Goal: Transaction & Acquisition: Book appointment/travel/reservation

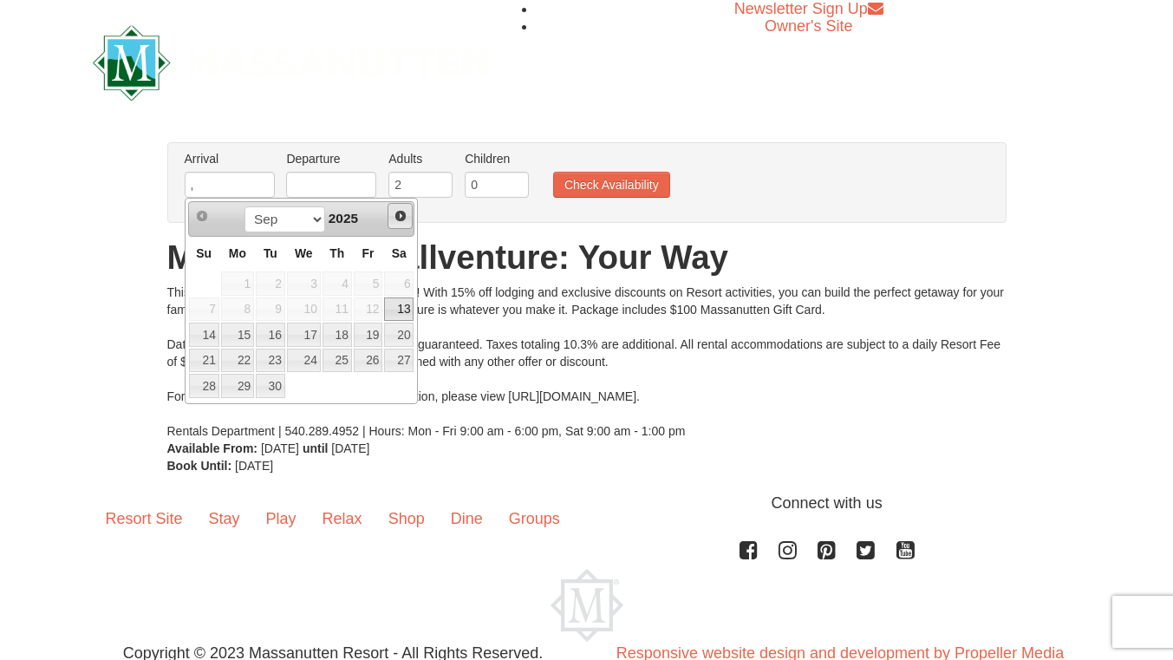
click at [397, 214] on span "Next" at bounding box center [401, 216] width 14 height 14
click at [398, 215] on span "Next" at bounding box center [401, 216] width 14 height 14
click at [393, 219] on link "Next" at bounding box center [400, 216] width 26 height 26
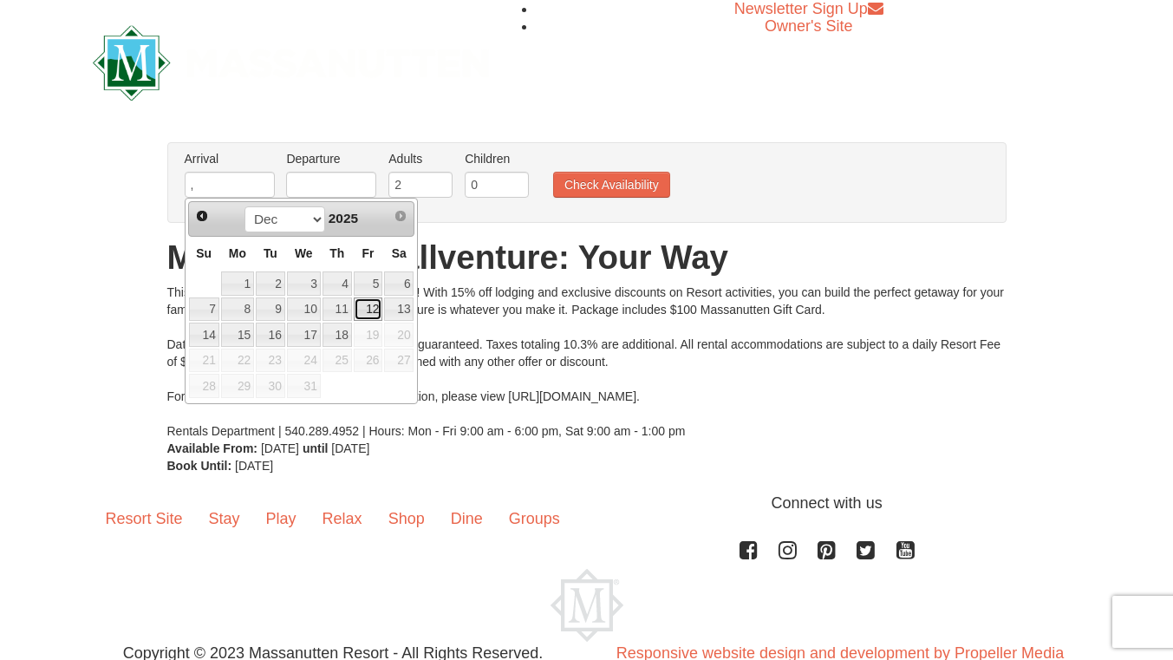
click at [368, 313] on link "12" at bounding box center [368, 309] width 29 height 24
type input "[DATE]"
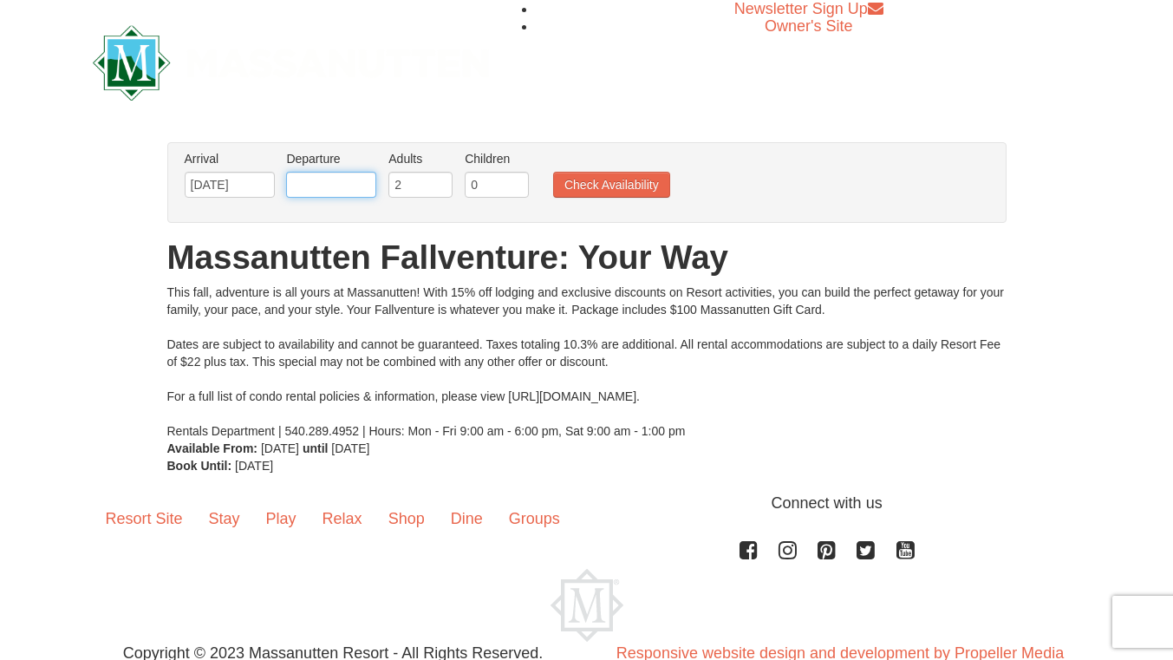
click at [349, 181] on input "text" at bounding box center [331, 185] width 90 height 26
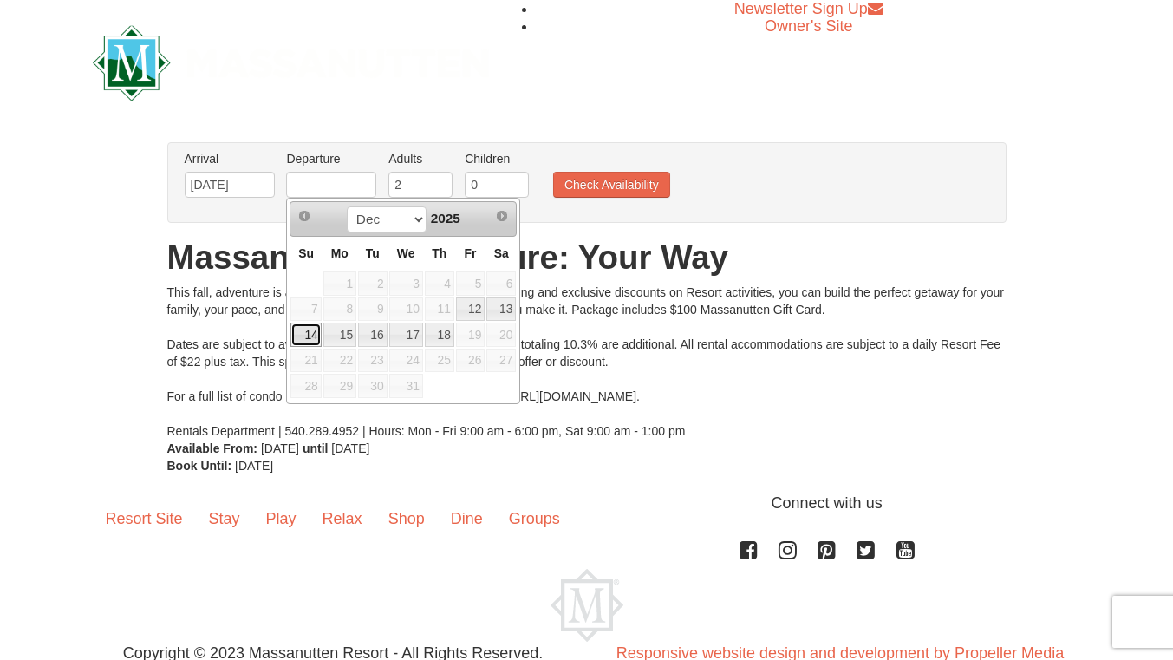
click at [308, 327] on link "14" at bounding box center [305, 334] width 30 height 24
type input "[DATE]"
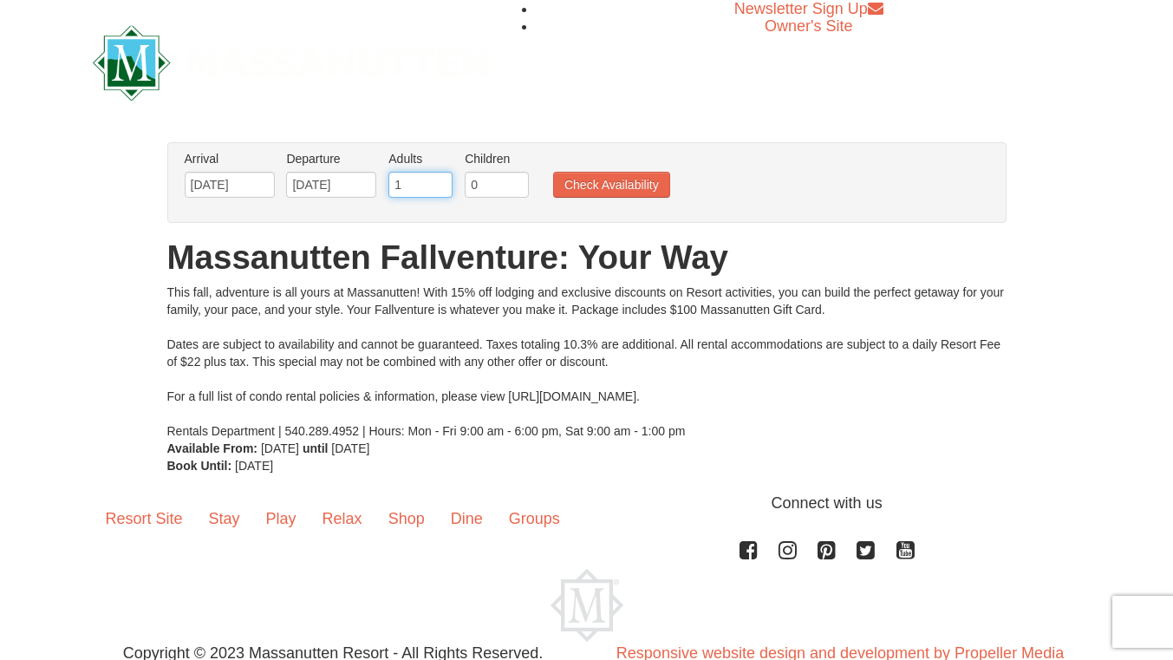
click at [437, 192] on input "1" at bounding box center [420, 185] width 64 height 26
click at [439, 184] on input "2" at bounding box center [420, 185] width 64 height 26
click at [439, 182] on input "3" at bounding box center [420, 185] width 64 height 26
type input "4"
click at [438, 182] on input "4" at bounding box center [420, 185] width 64 height 26
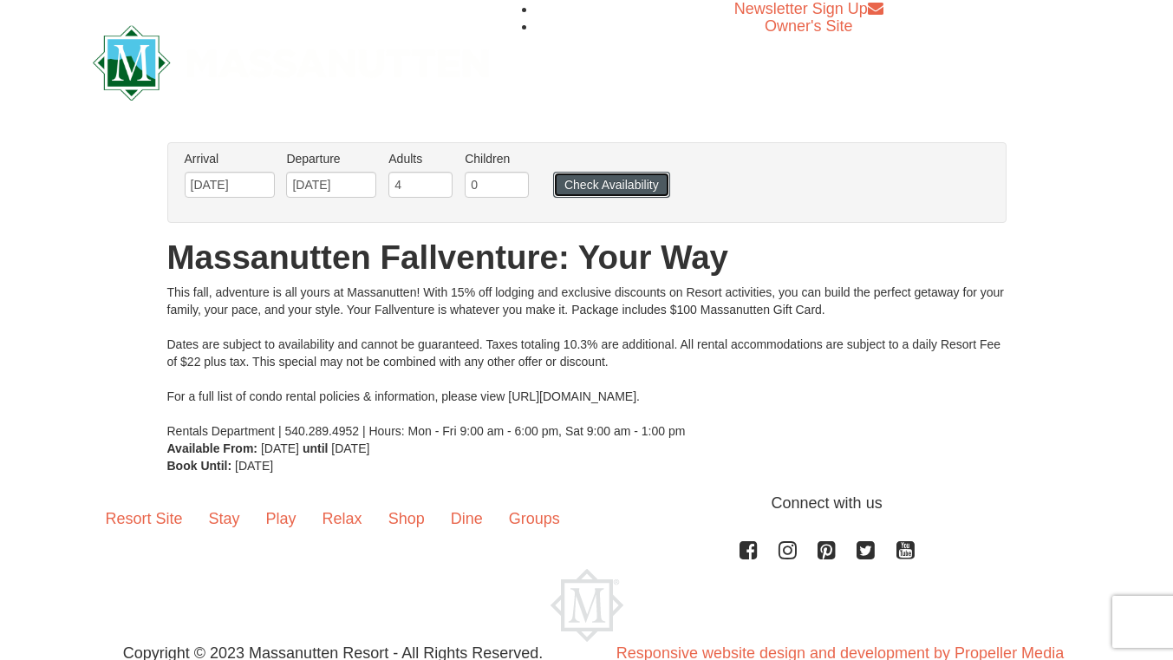
click at [625, 192] on button "Check Availability" at bounding box center [611, 185] width 117 height 26
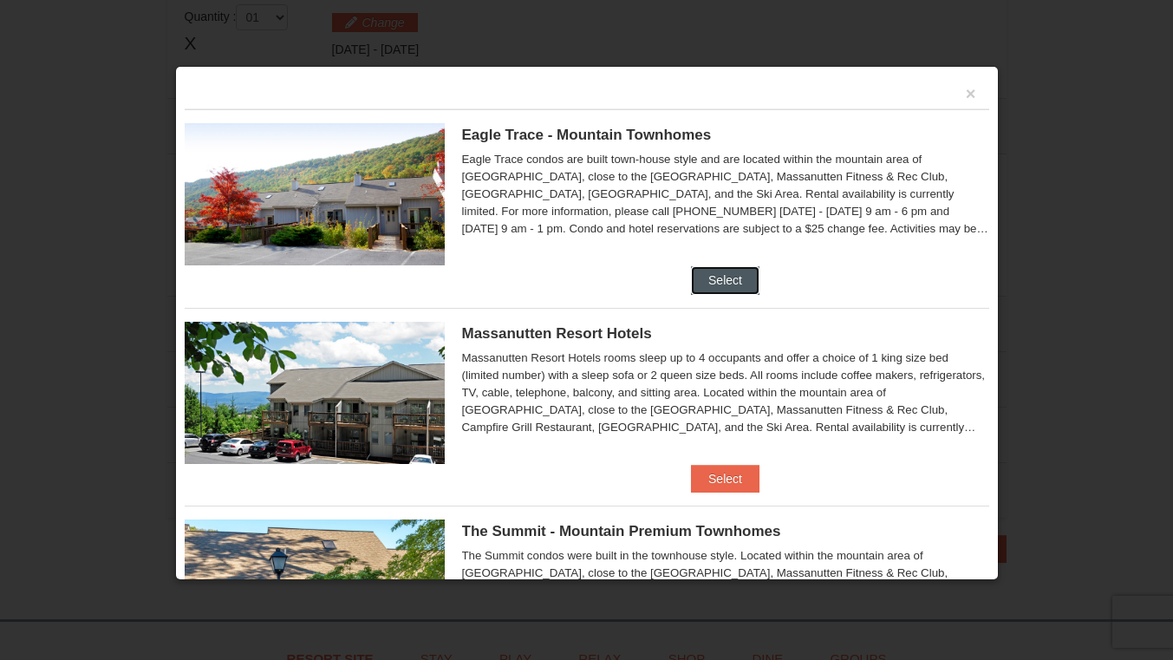
click at [736, 277] on button "Select" at bounding box center [725, 280] width 68 height 28
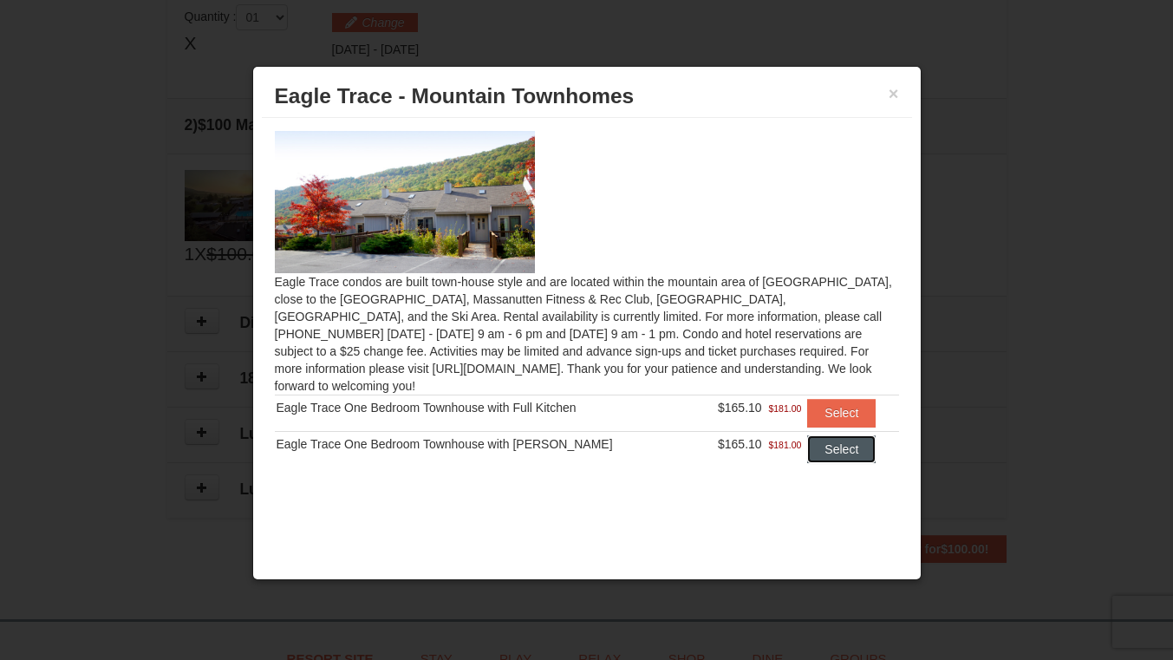
click at [841, 439] on button "Select" at bounding box center [841, 449] width 68 height 28
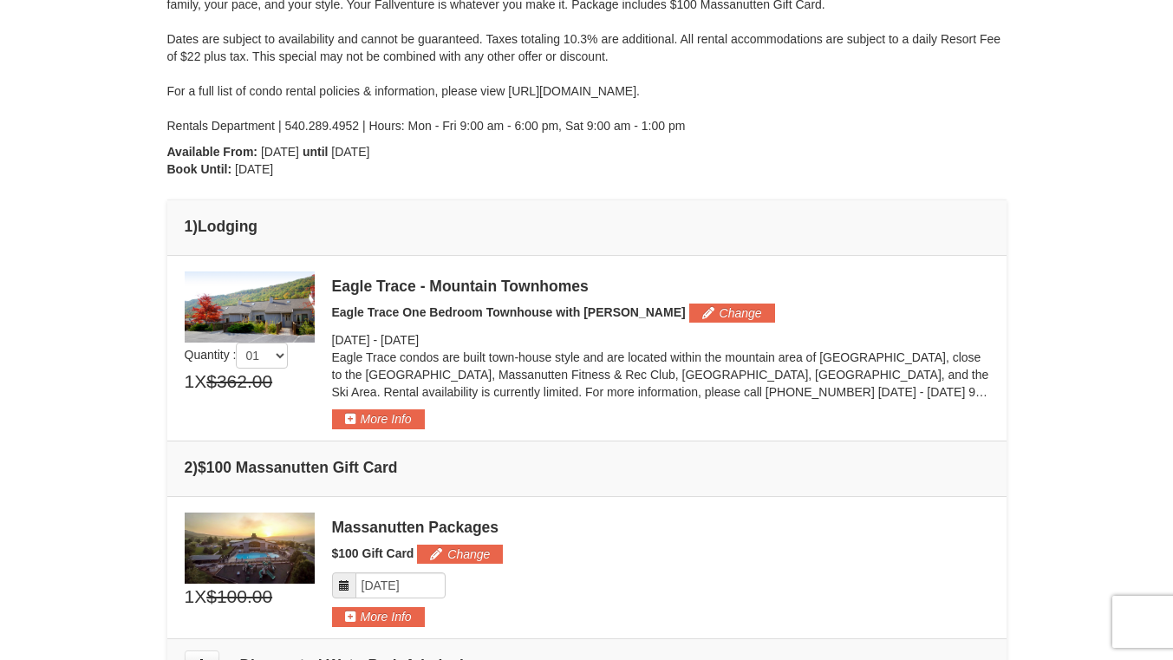
scroll to position [274, 0]
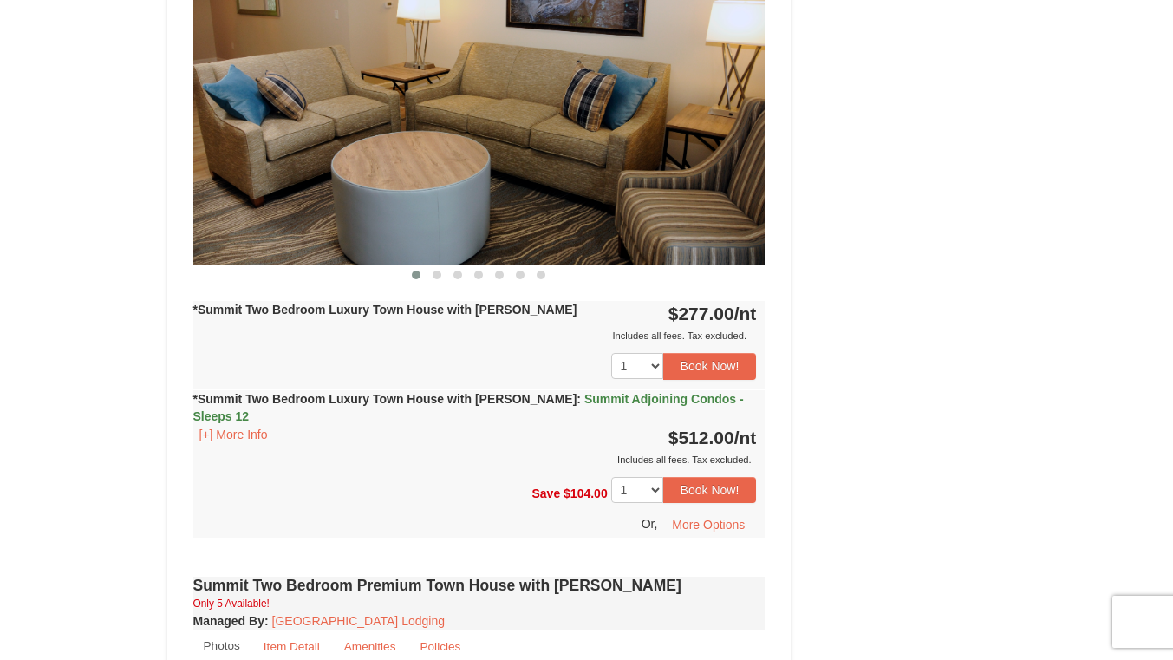
scroll to position [1430, 0]
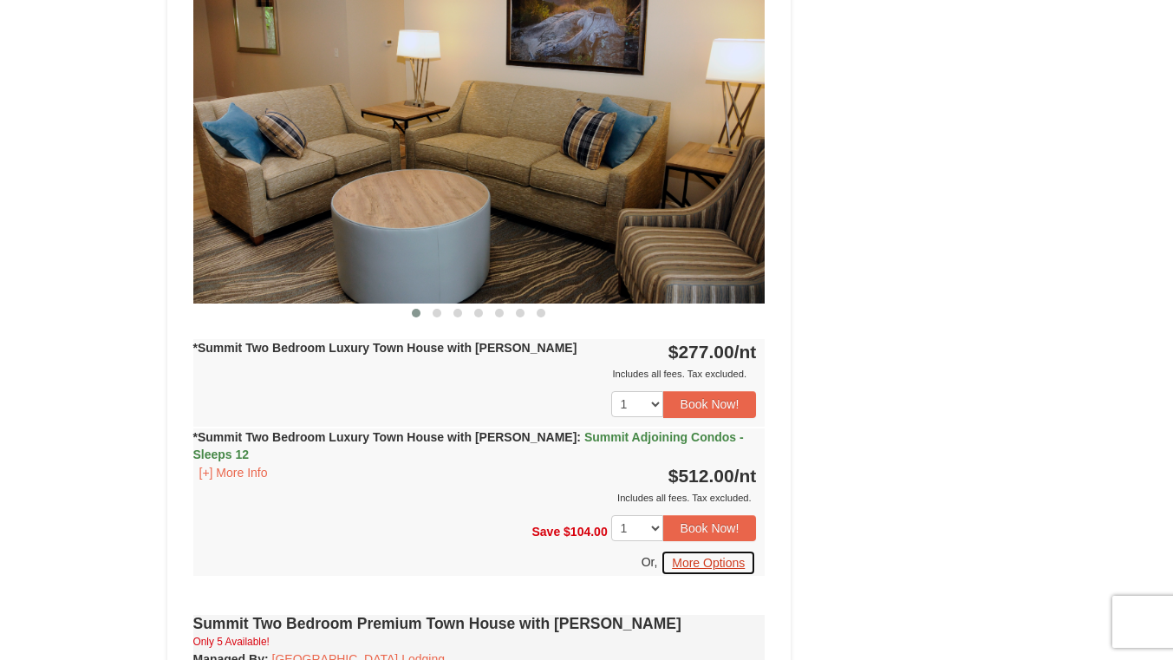
click at [720, 550] on button "More Options" at bounding box center [707, 563] width 95 height 26
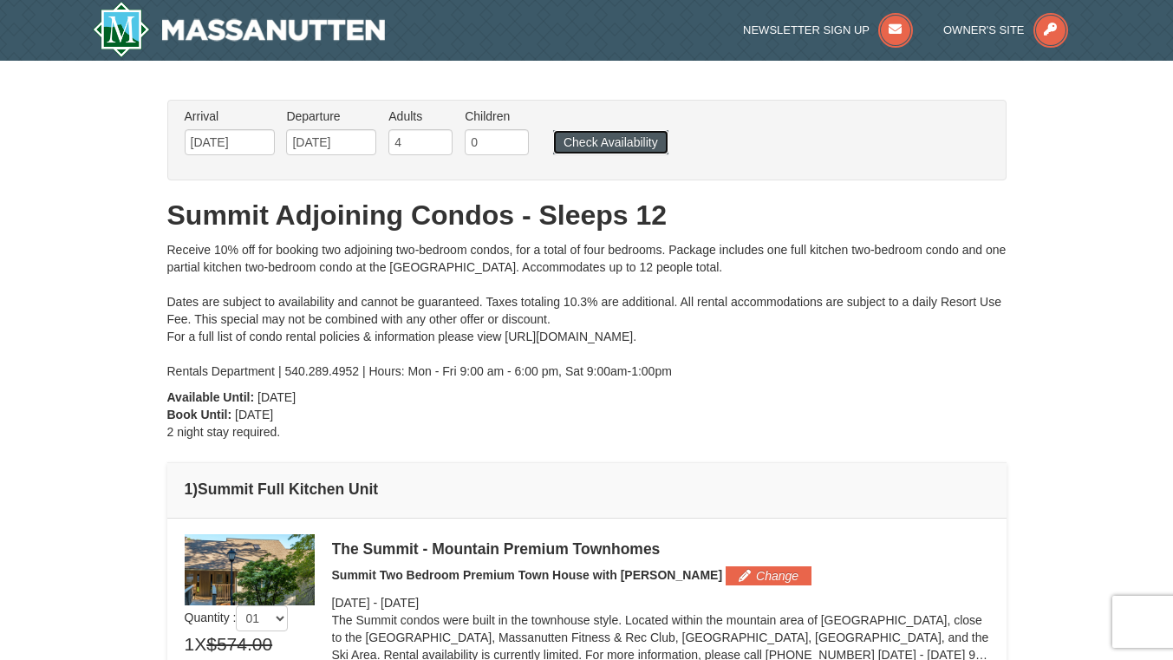
click at [616, 143] on button "Check Availability" at bounding box center [610, 142] width 115 height 24
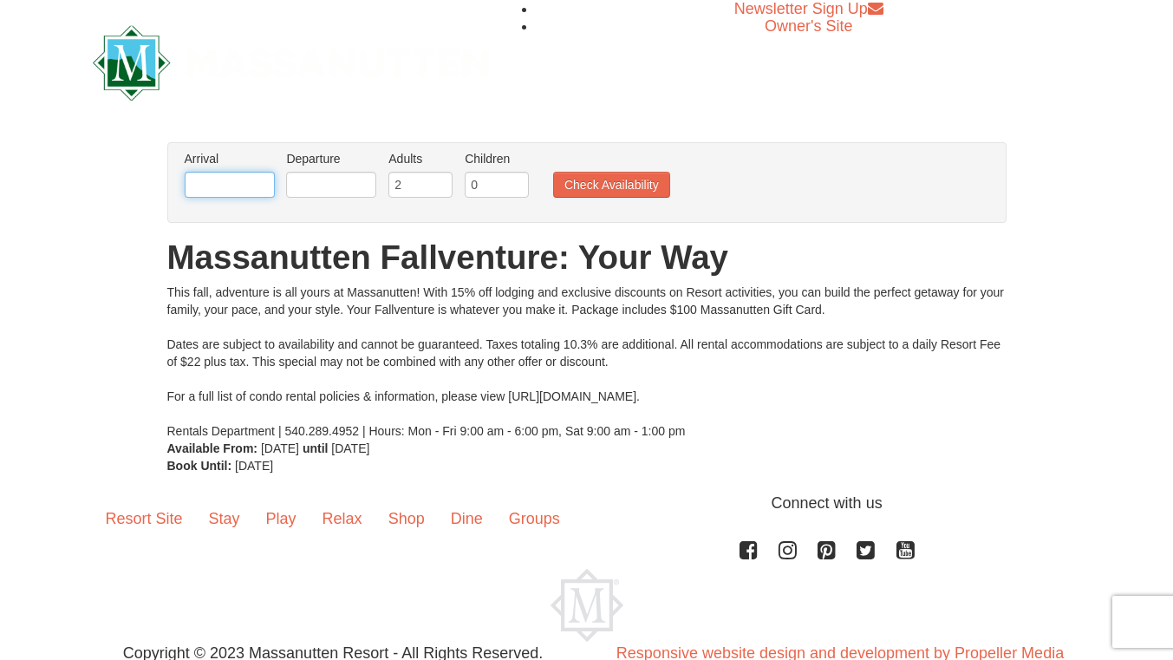
click at [231, 192] on input "text" at bounding box center [230, 185] width 90 height 26
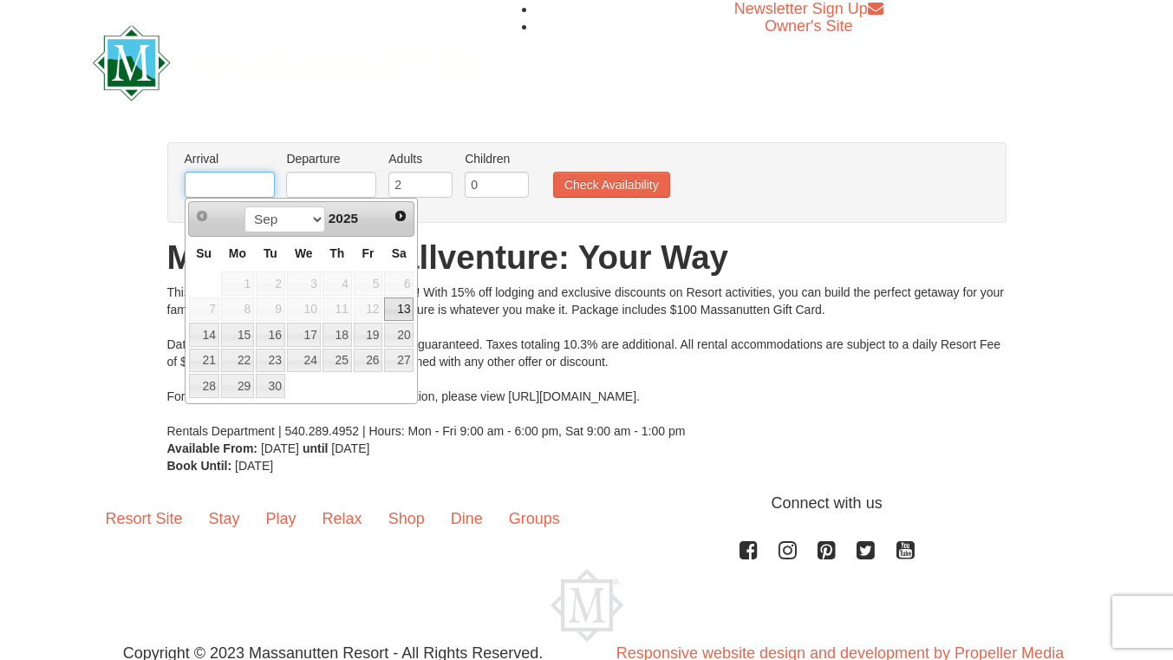
type input "[DATE]"
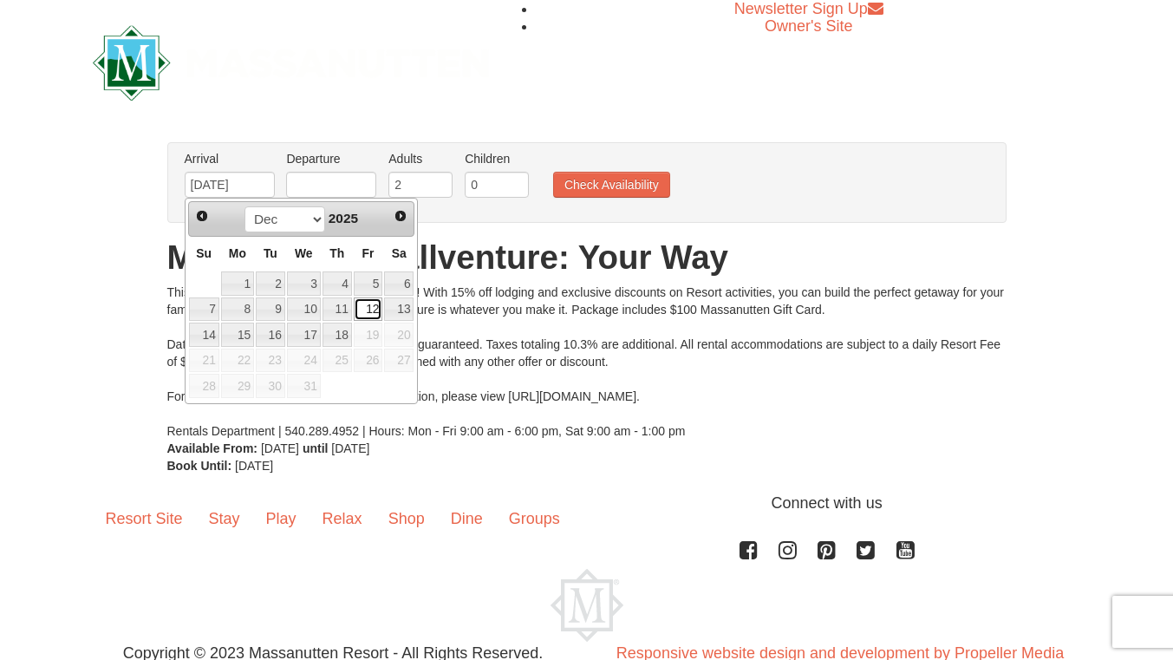
click at [361, 307] on link "12" at bounding box center [368, 309] width 29 height 24
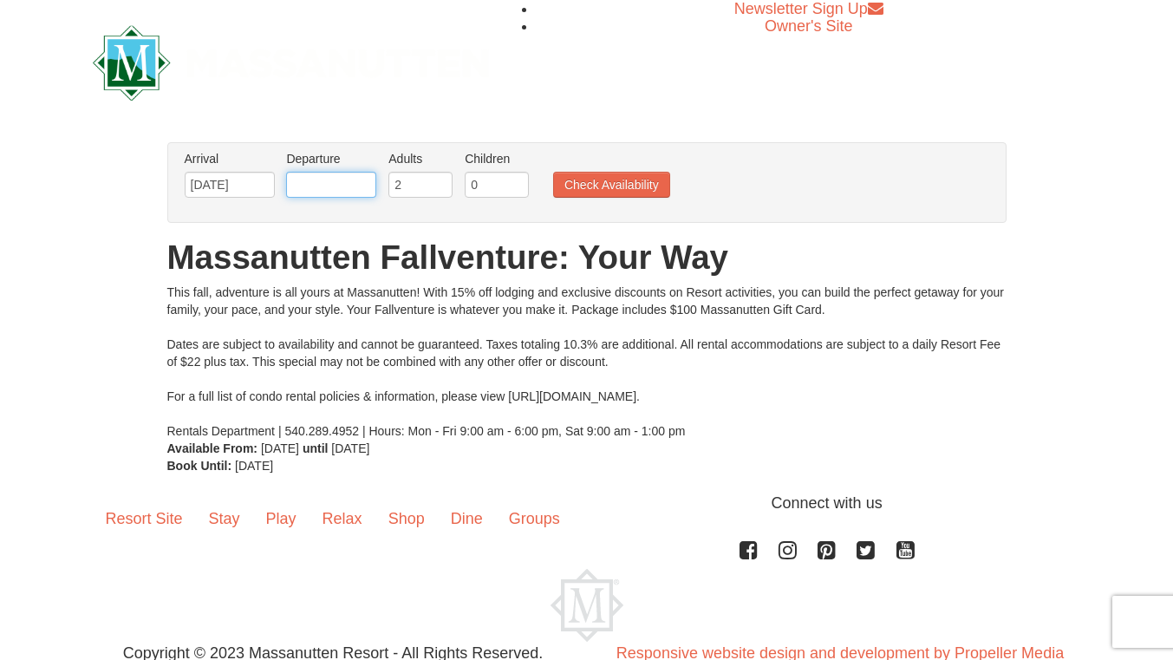
click at [341, 189] on input "text" at bounding box center [331, 185] width 90 height 26
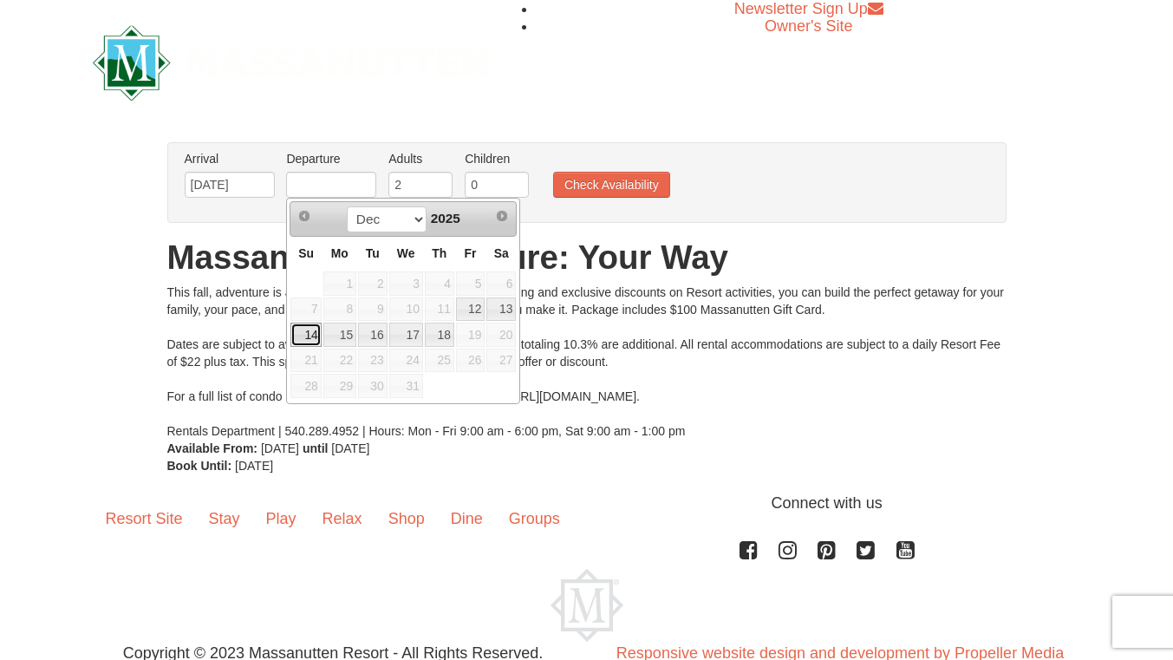
click at [301, 334] on link "14" at bounding box center [305, 334] width 30 height 24
type input "[DATE]"
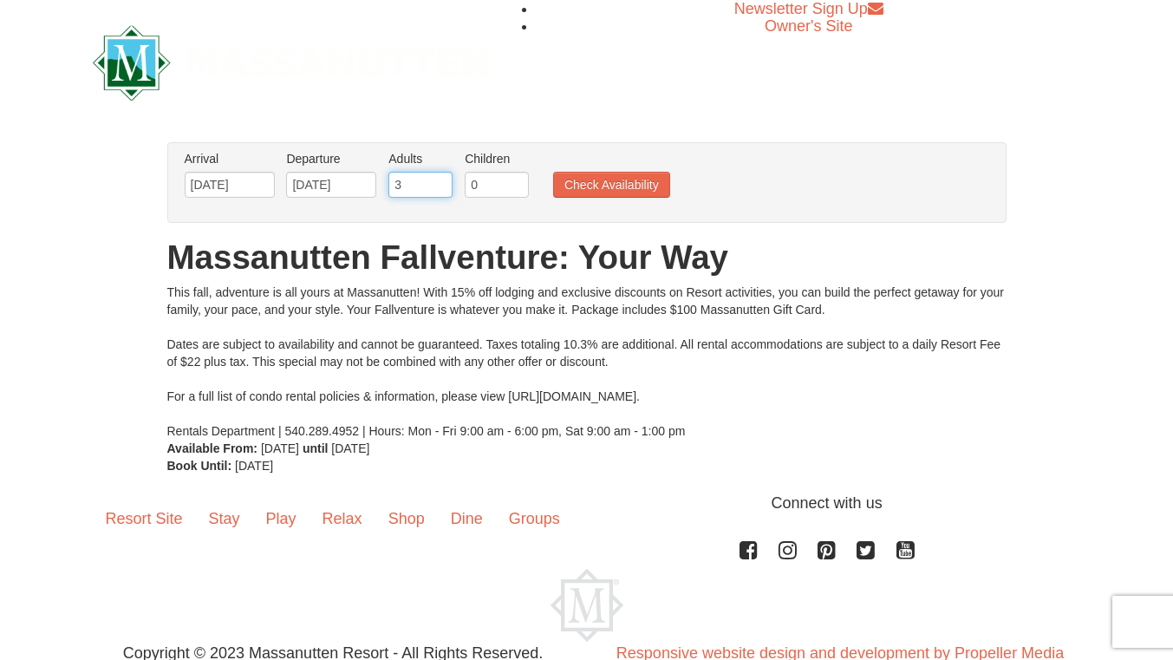
click at [439, 181] on input "3" at bounding box center [420, 185] width 64 height 26
type input "4"
click at [440, 179] on input "4" at bounding box center [420, 185] width 64 height 26
click at [627, 187] on button "Check Availability" at bounding box center [611, 185] width 117 height 26
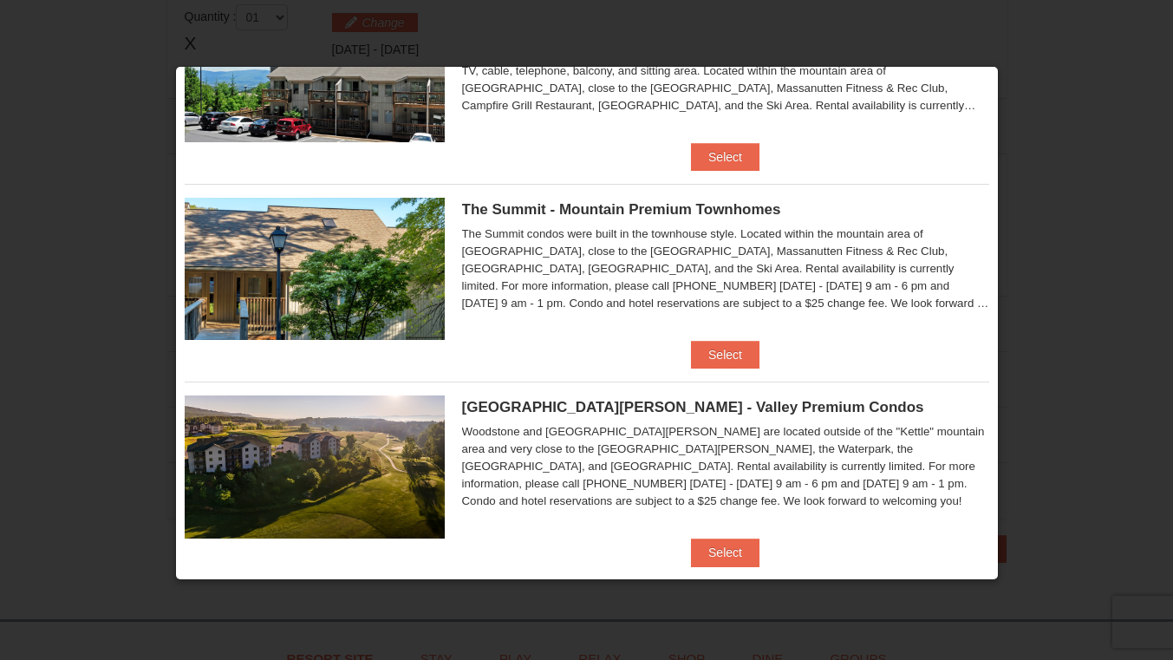
scroll to position [322, 0]
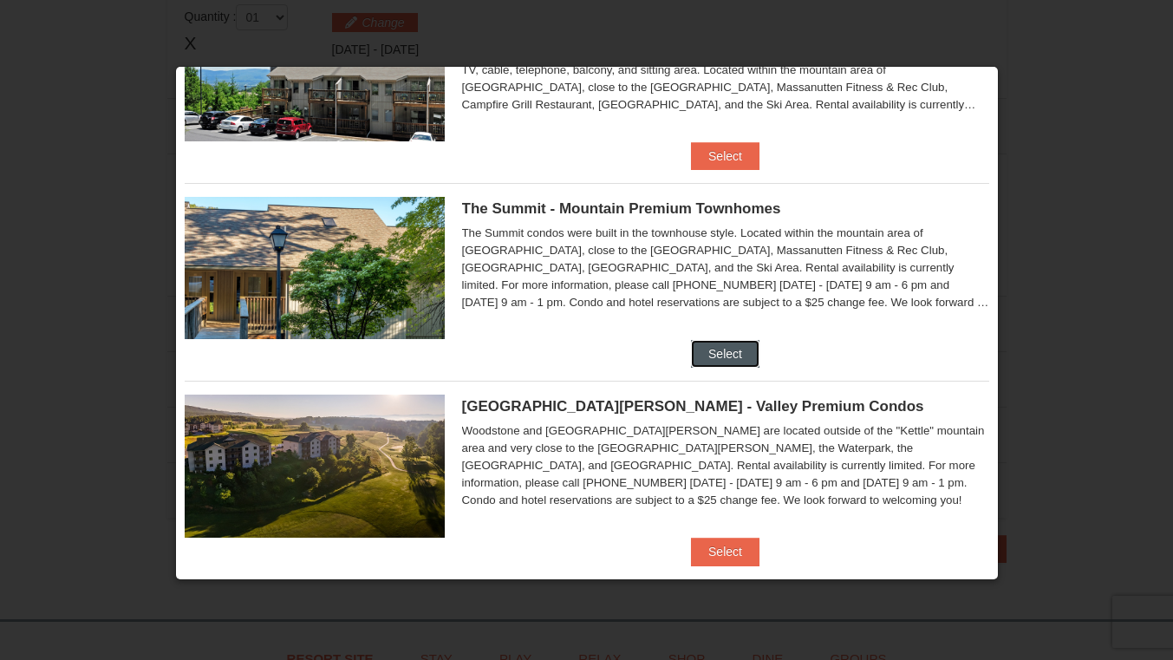
click at [735, 351] on button "Select" at bounding box center [725, 354] width 68 height 28
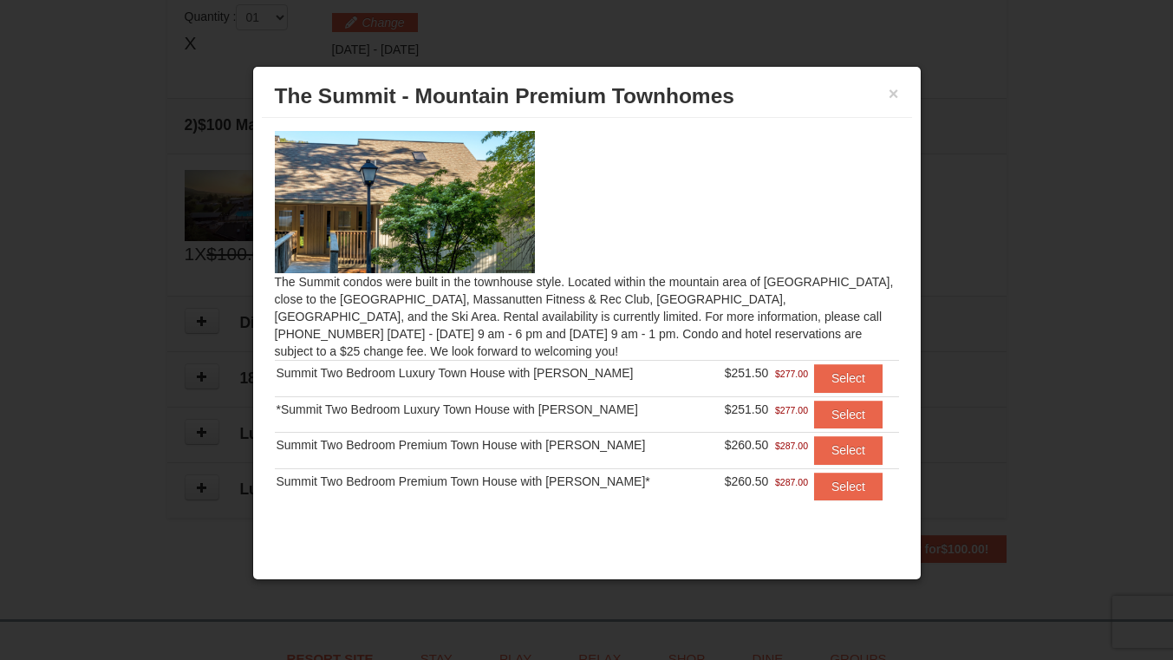
click at [814, 308] on div "The Summit condos were built in the townhouse style. Located within the mountai…" at bounding box center [587, 316] width 650 height 397
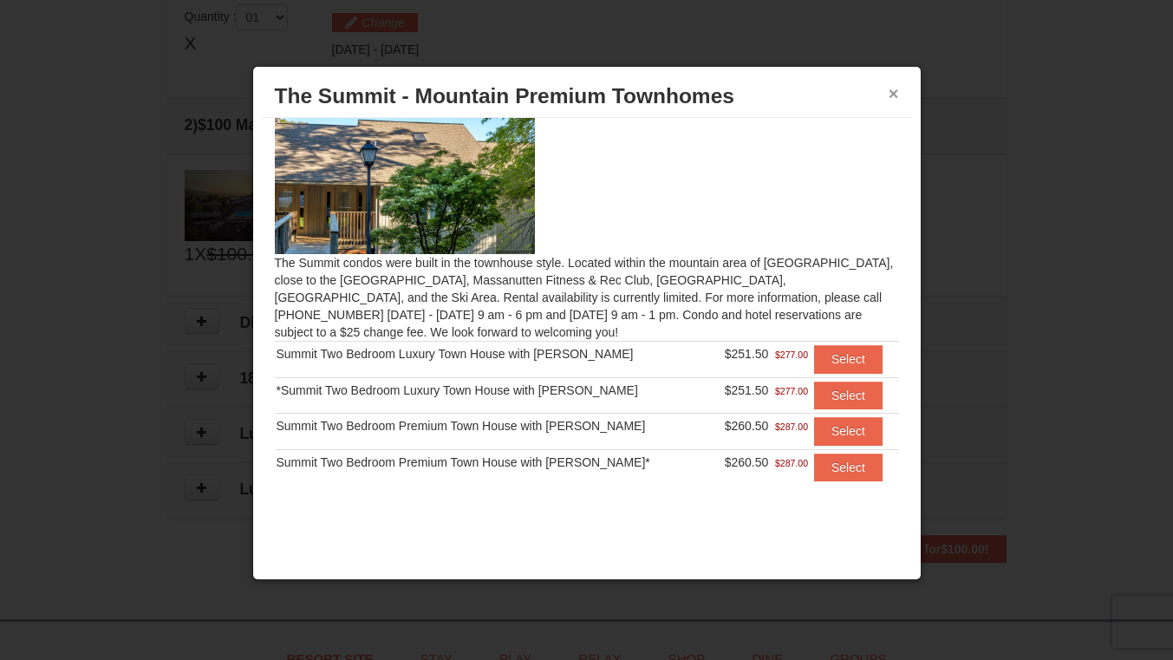
click at [890, 99] on button "×" at bounding box center [893, 93] width 10 height 17
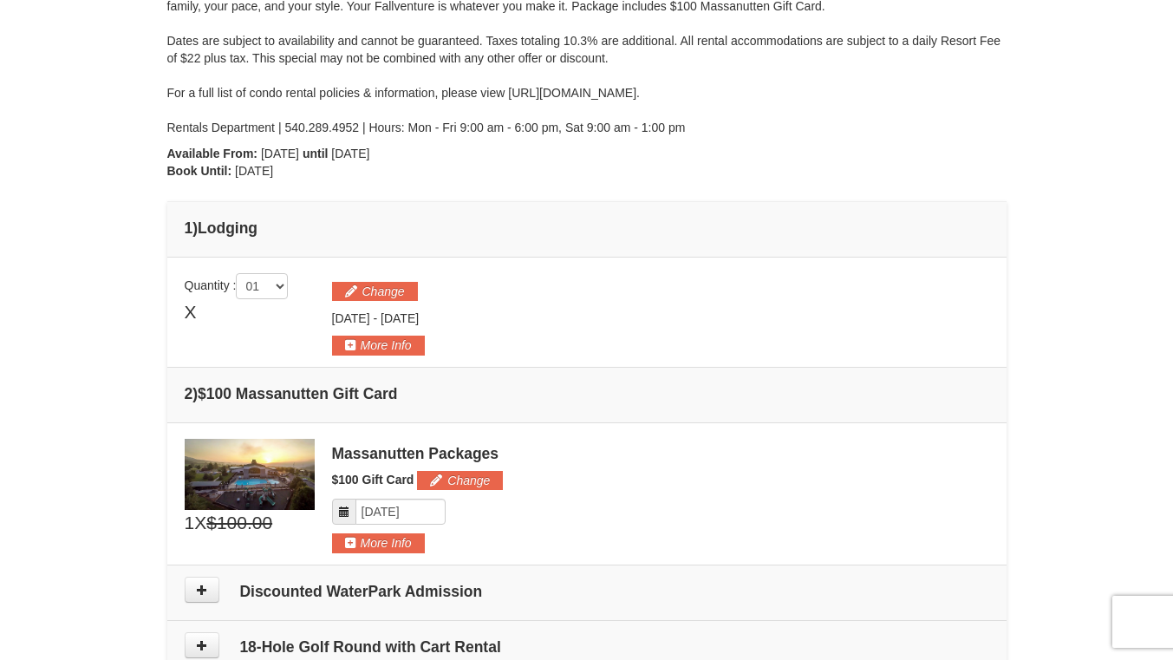
scroll to position [253, 0]
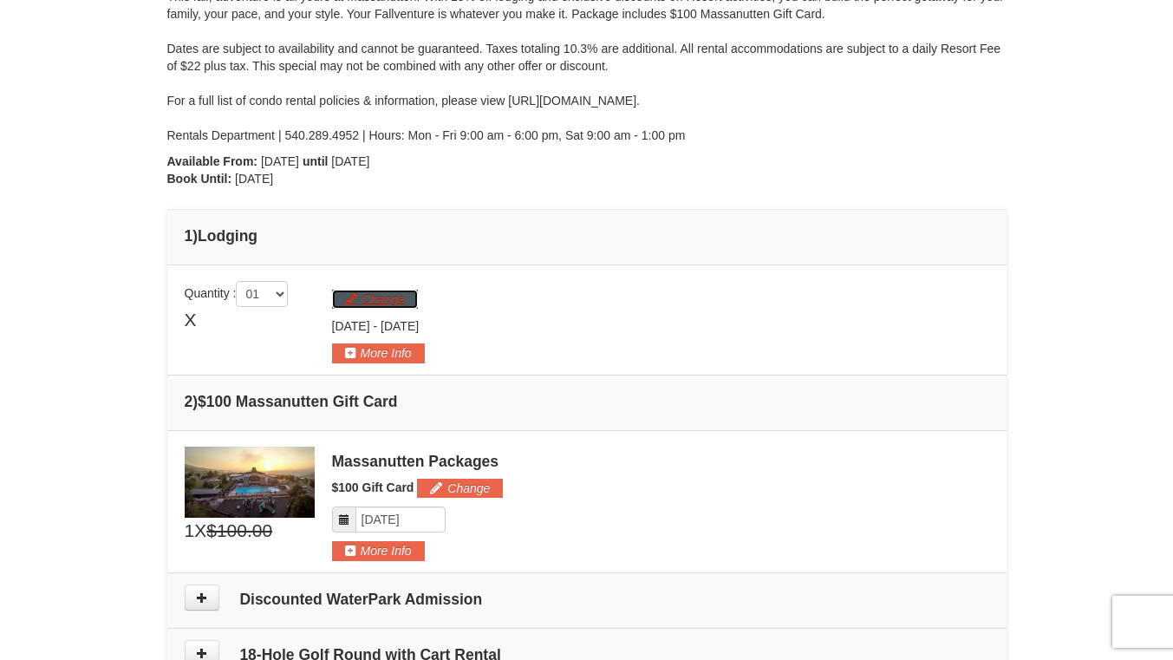
click at [396, 296] on button "Change" at bounding box center [375, 299] width 86 height 19
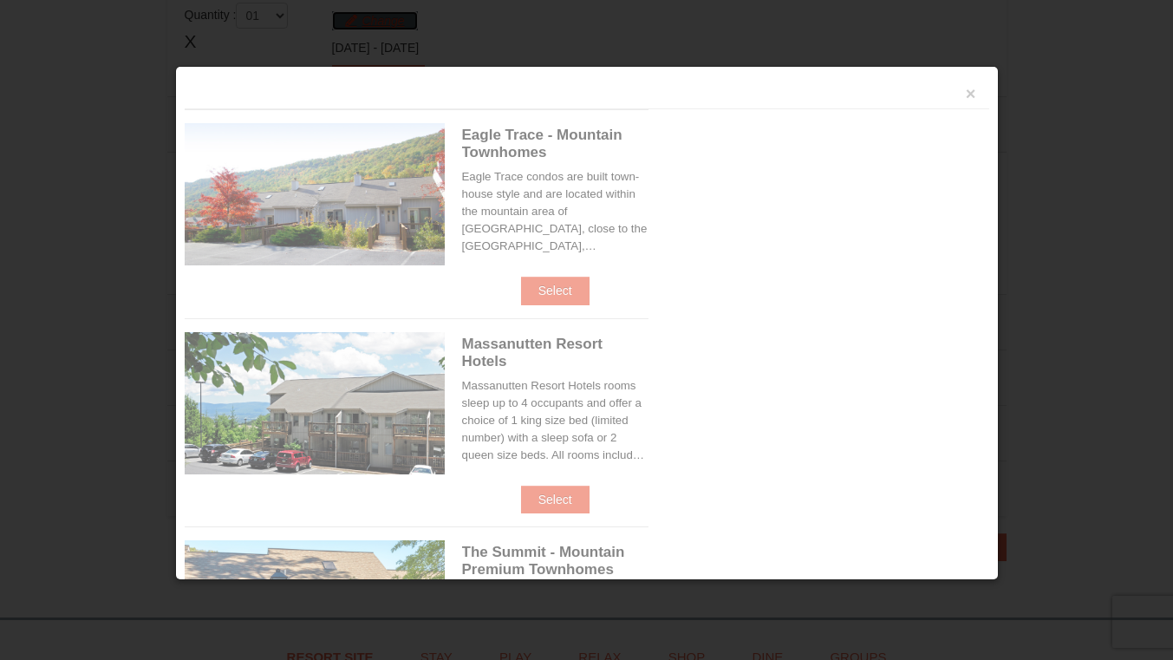
scroll to position [534, 0]
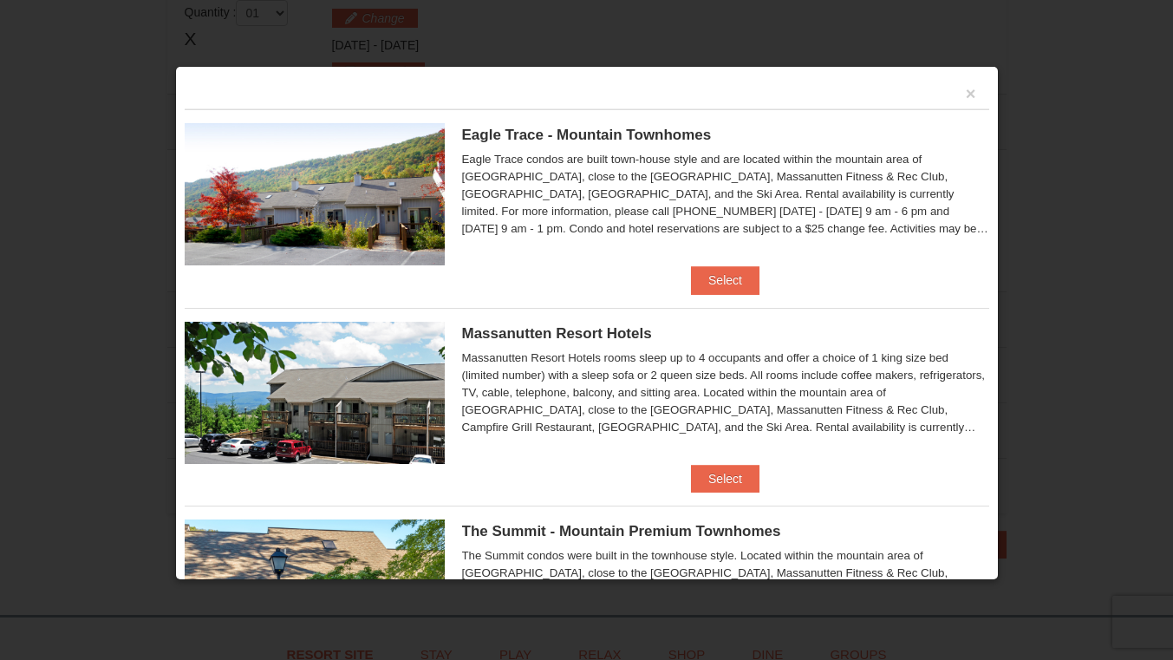
click at [863, 407] on div "Massanutten Resort Hotels rooms sleep up to 4 occupants and offer a choice of 1…" at bounding box center [725, 392] width 527 height 87
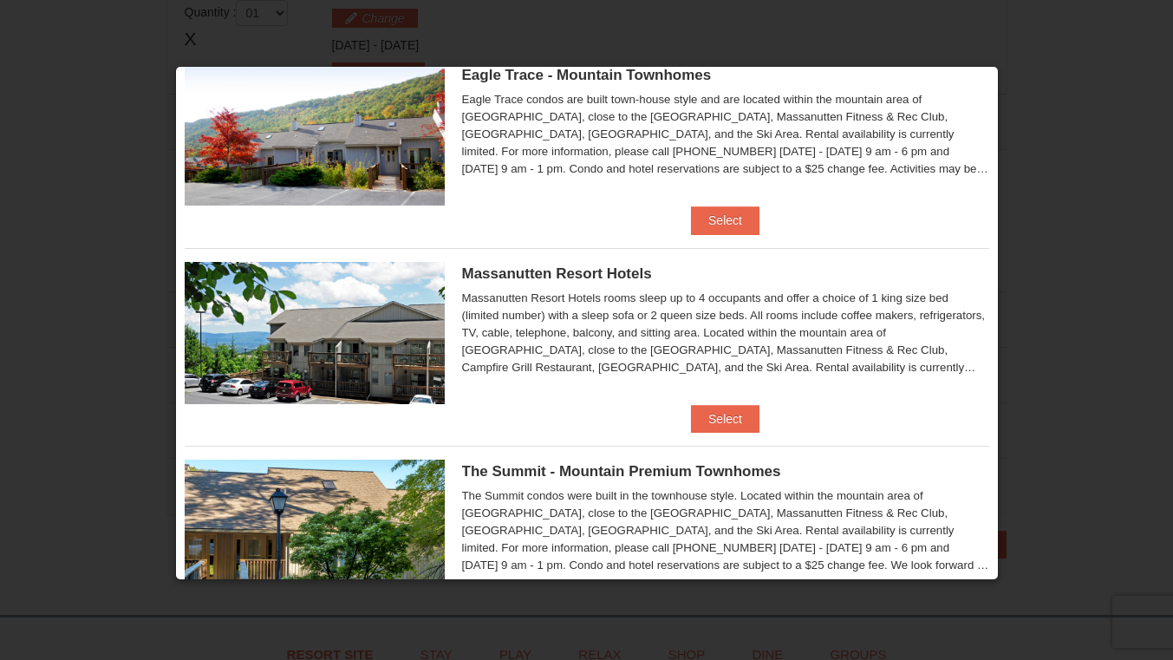
scroll to position [82, 0]
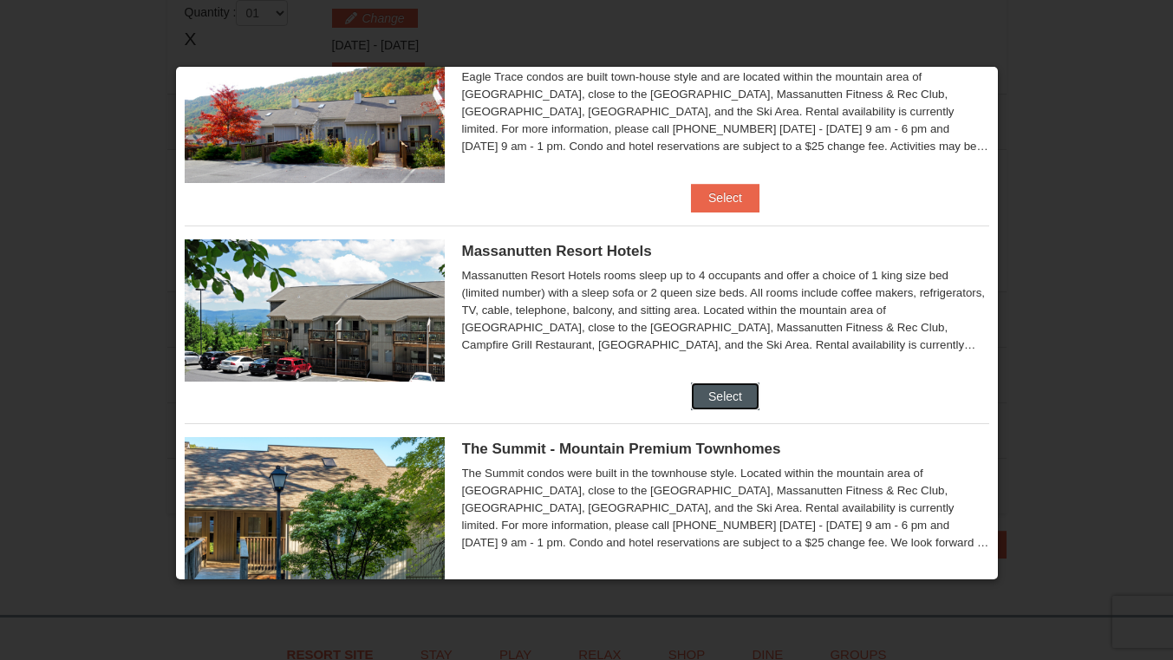
click at [733, 398] on button "Select" at bounding box center [725, 396] width 68 height 28
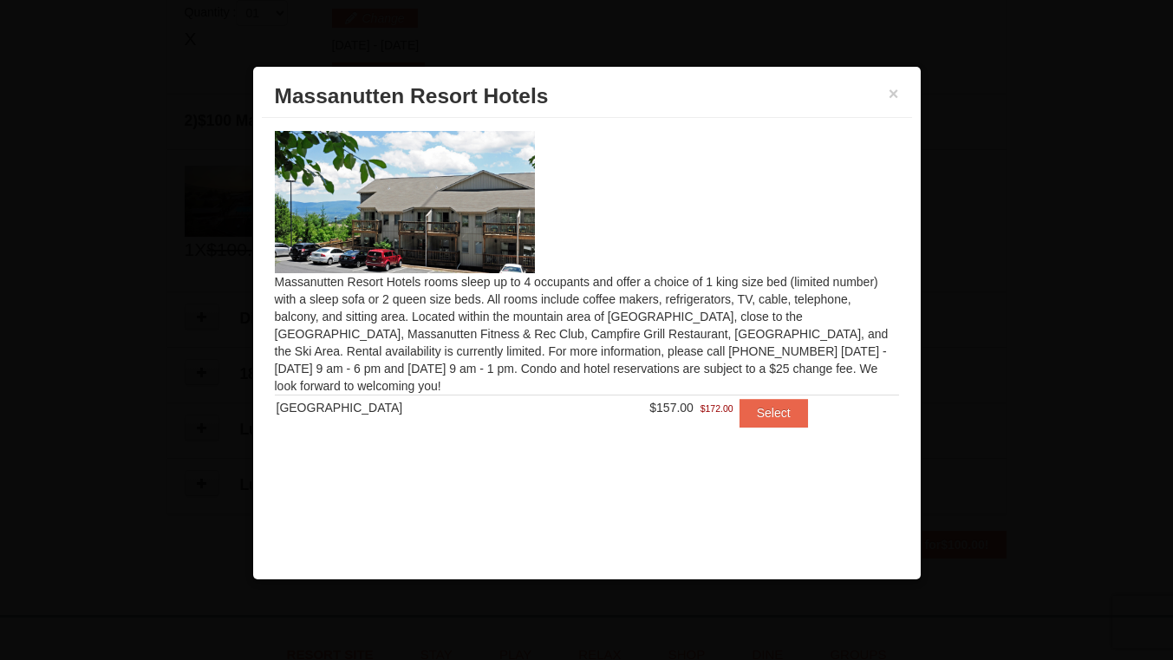
scroll to position [0, 0]
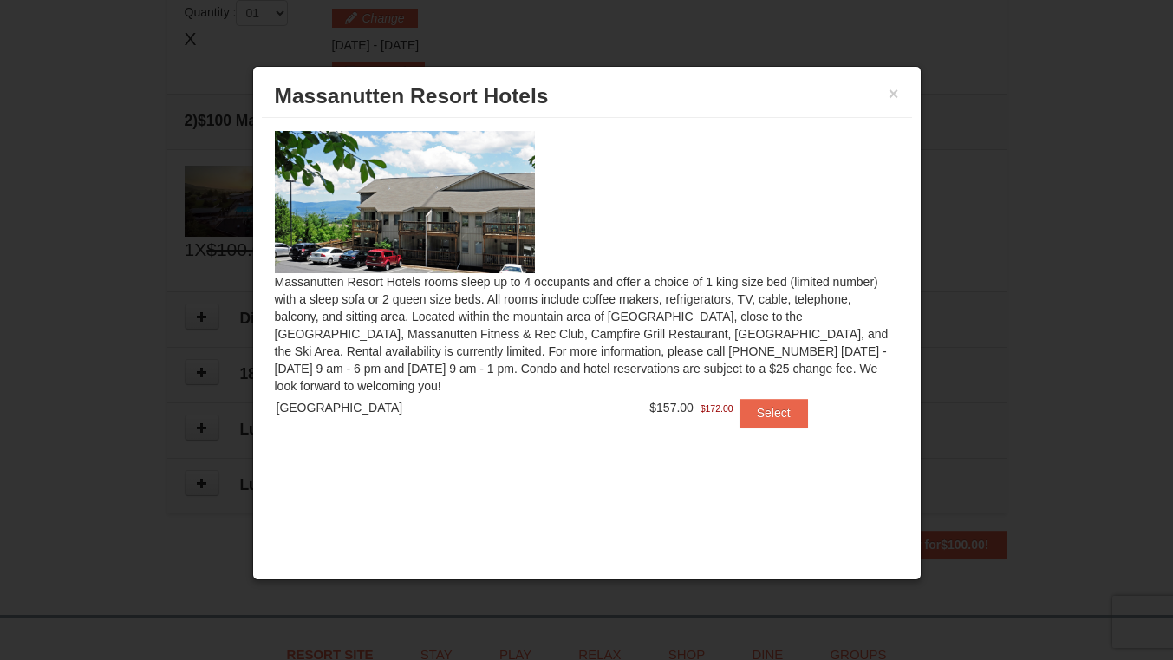
click at [900, 95] on div "× [GEOGRAPHIC_DATA] Hotels" at bounding box center [587, 96] width 650 height 42
click at [890, 101] on button "×" at bounding box center [893, 93] width 10 height 17
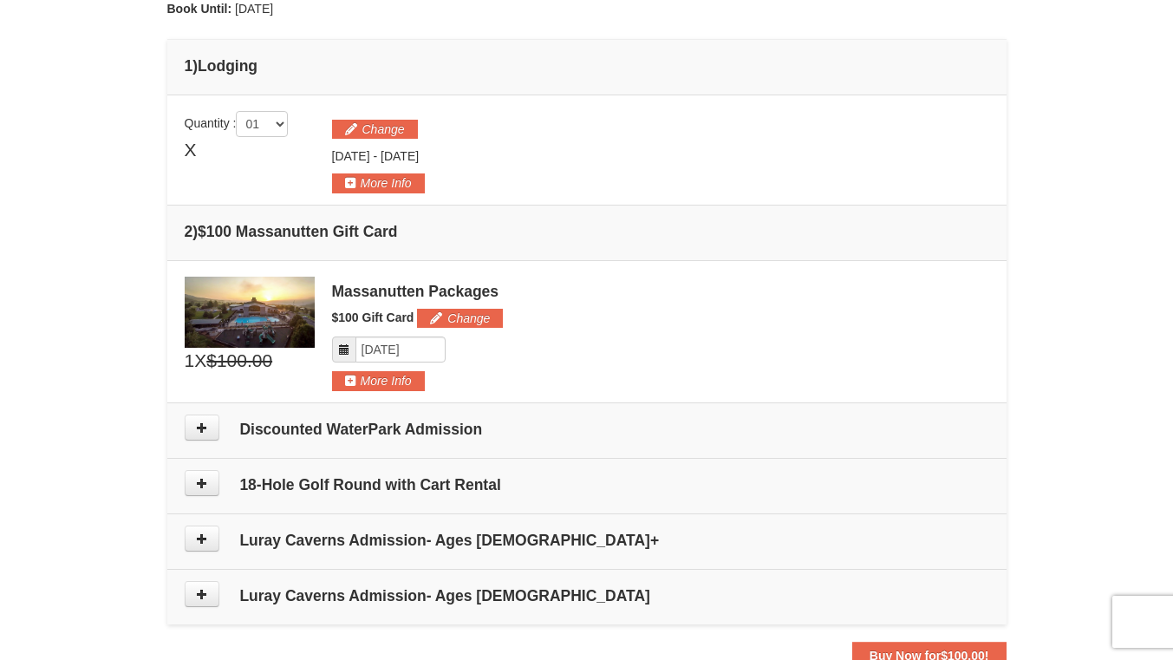
scroll to position [419, 0]
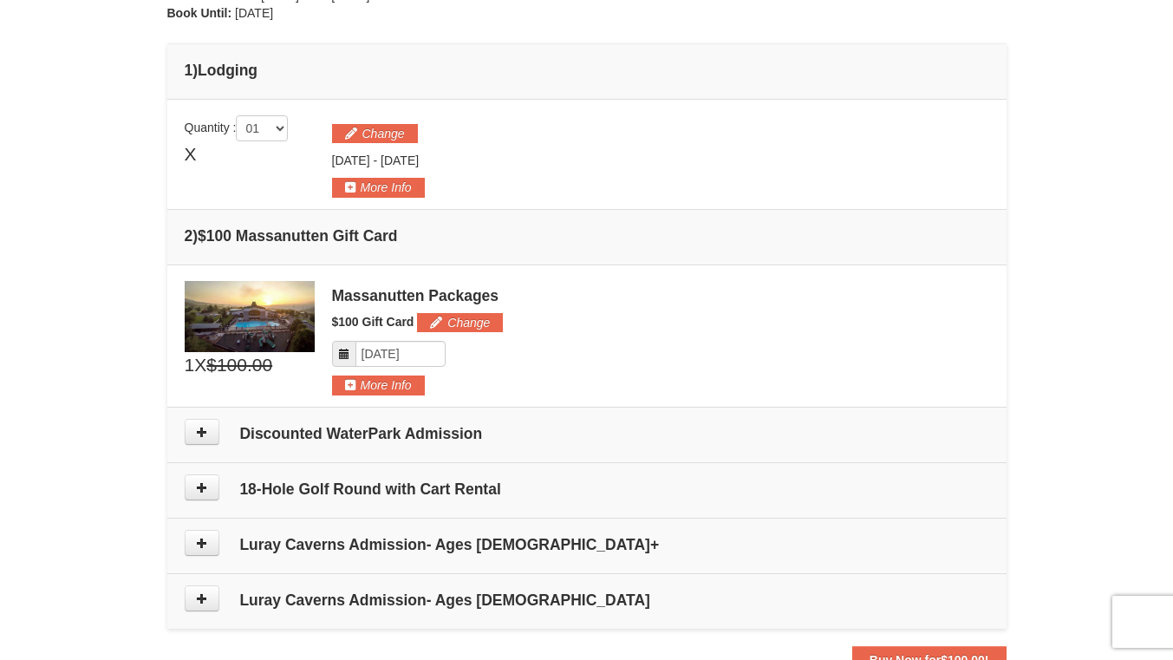
click at [407, 120] on div "Change [DATE] - [DATE]" at bounding box center [660, 156] width 657 height 82
click at [400, 141] on button "Change" at bounding box center [375, 133] width 86 height 19
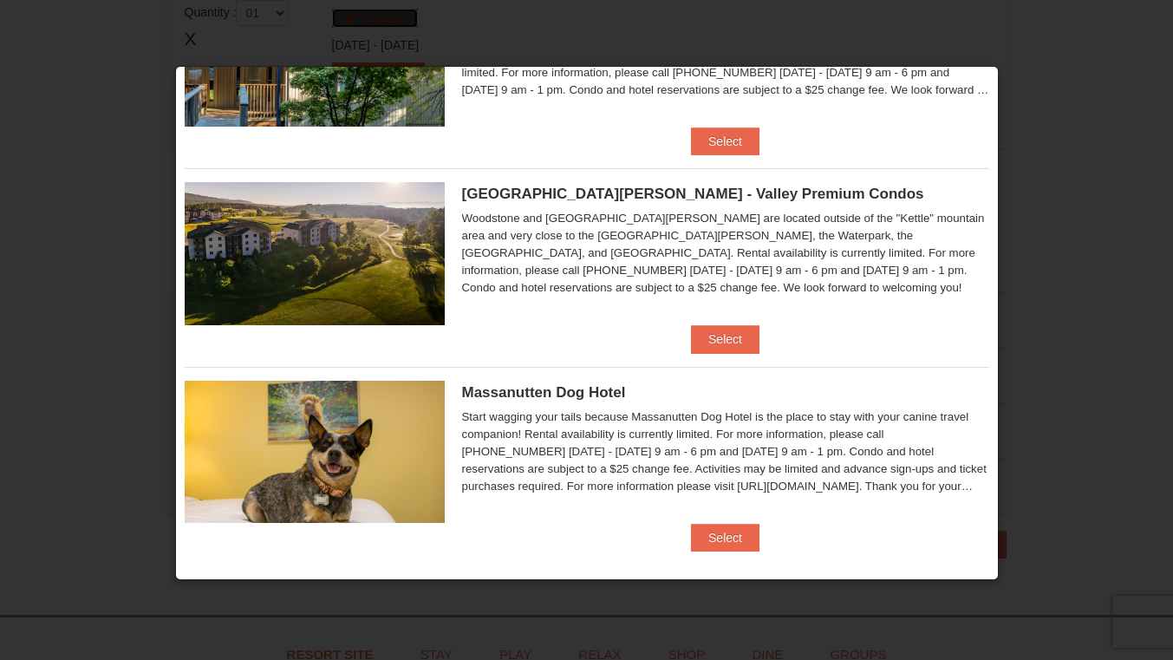
scroll to position [546, 0]
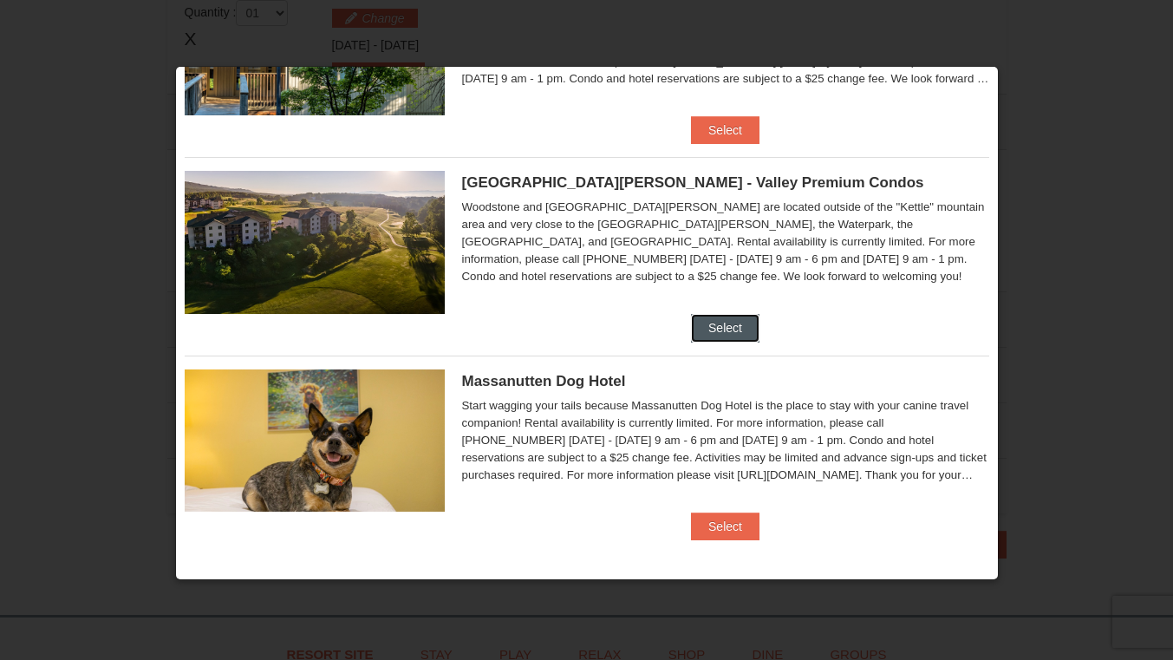
click at [735, 328] on button "Select" at bounding box center [725, 328] width 68 height 28
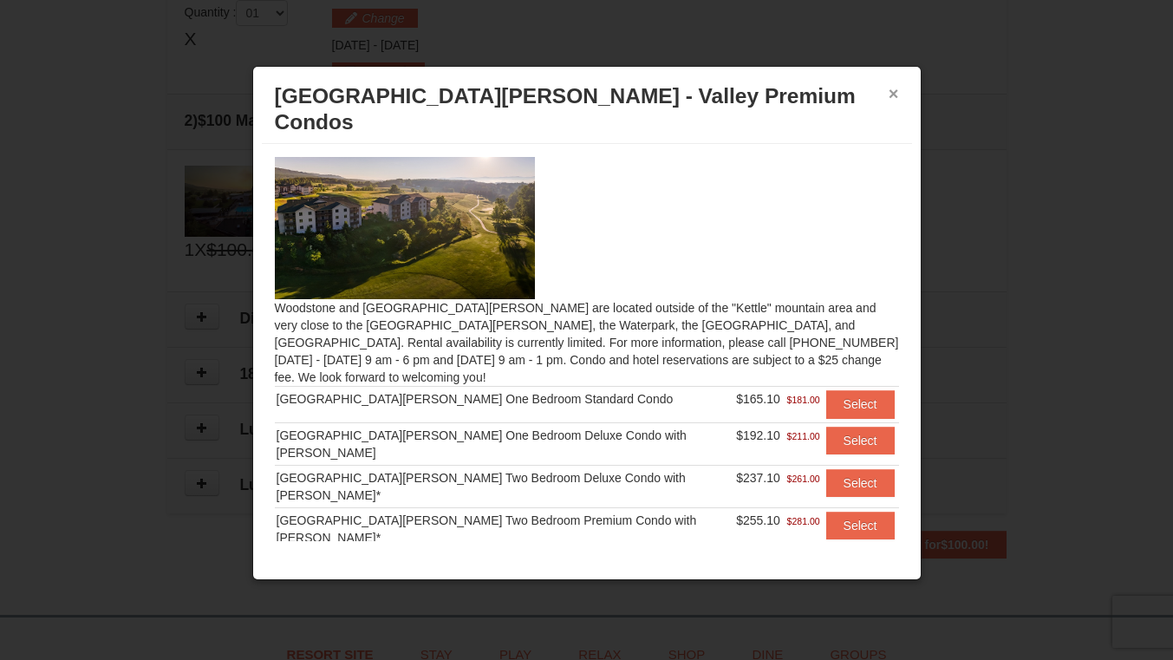
click at [895, 96] on button "×" at bounding box center [893, 93] width 10 height 17
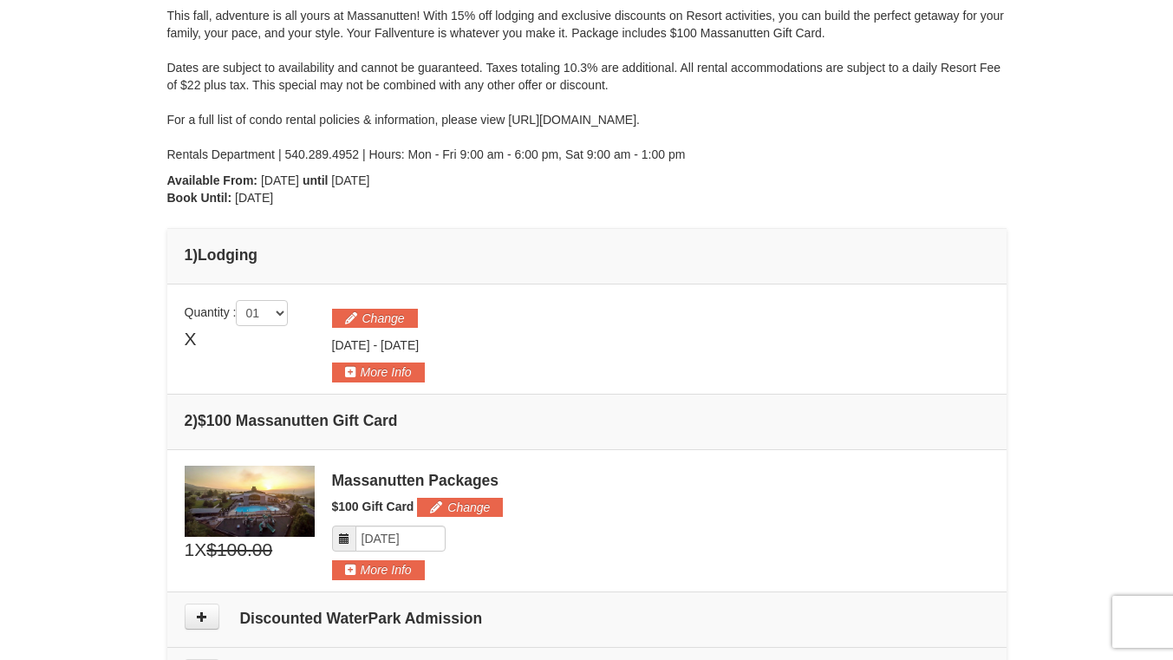
scroll to position [233, 0]
click at [398, 322] on button "Change" at bounding box center [375, 318] width 86 height 19
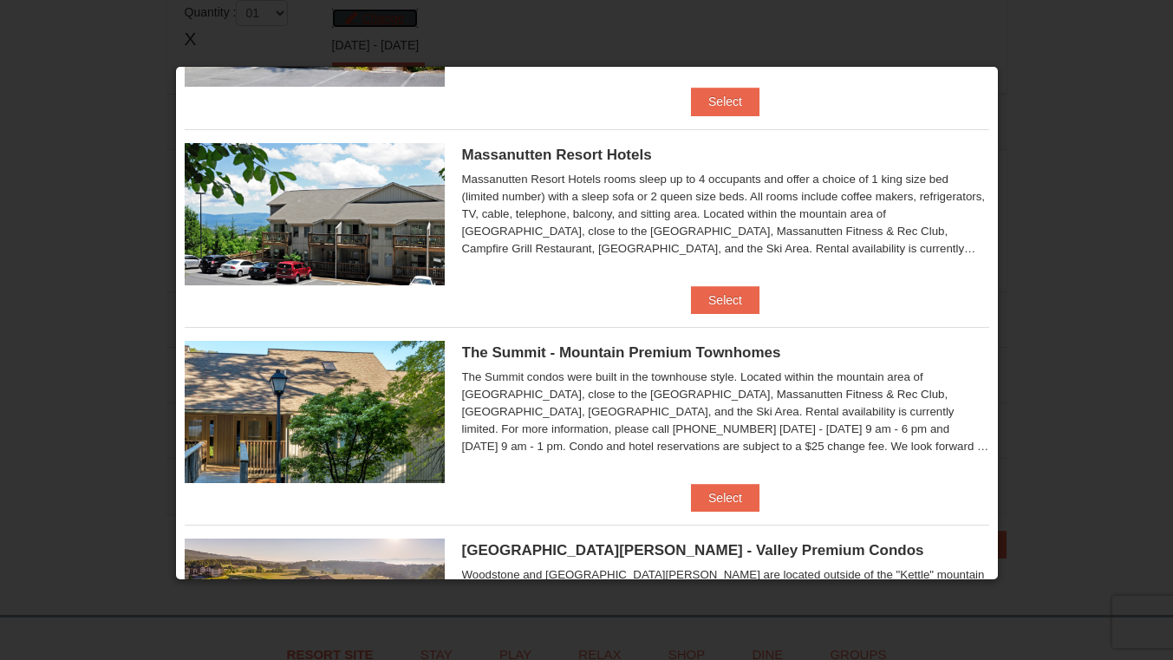
scroll to position [271, 0]
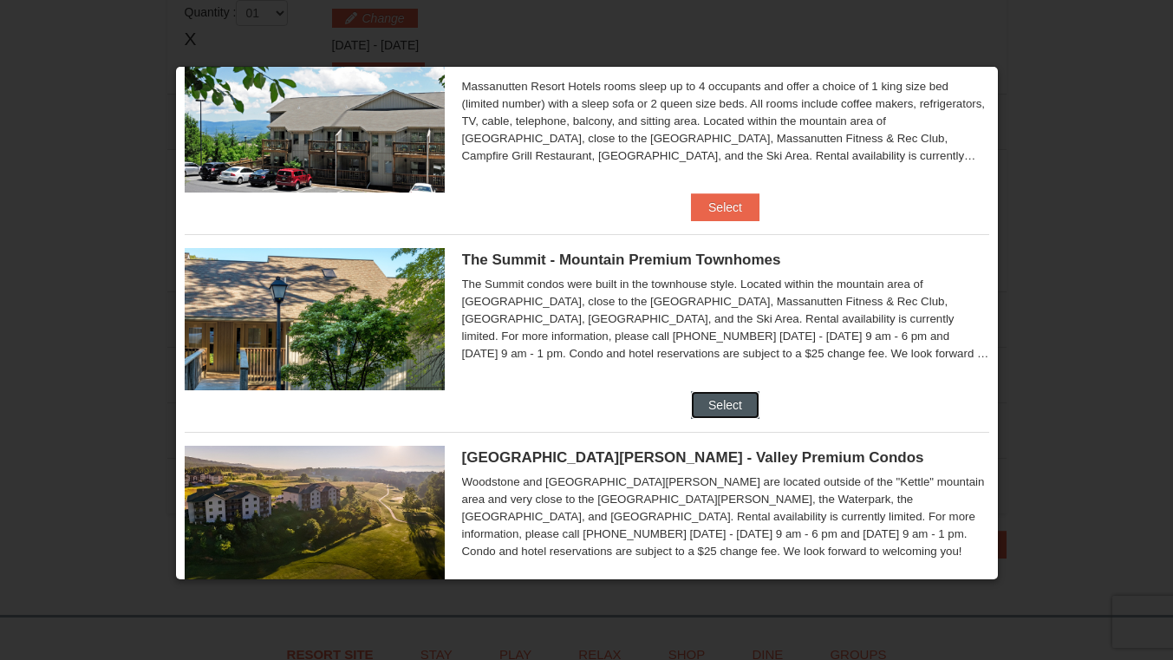
click at [741, 400] on button "Select" at bounding box center [725, 405] width 68 height 28
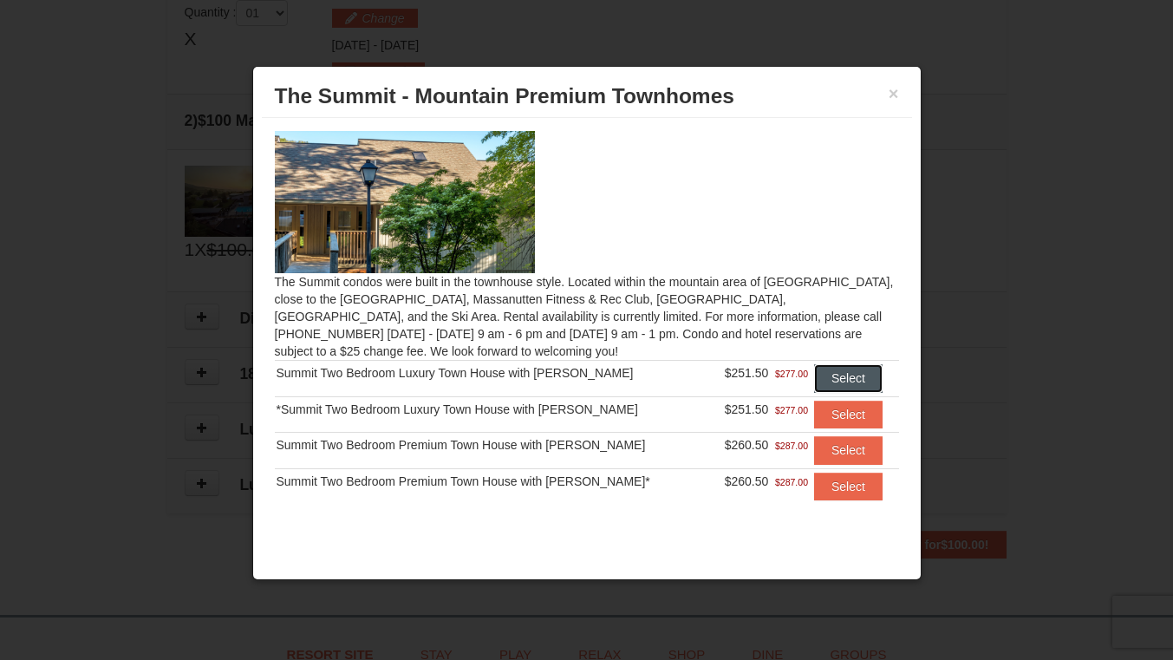
click at [830, 375] on button "Select" at bounding box center [848, 378] width 68 height 28
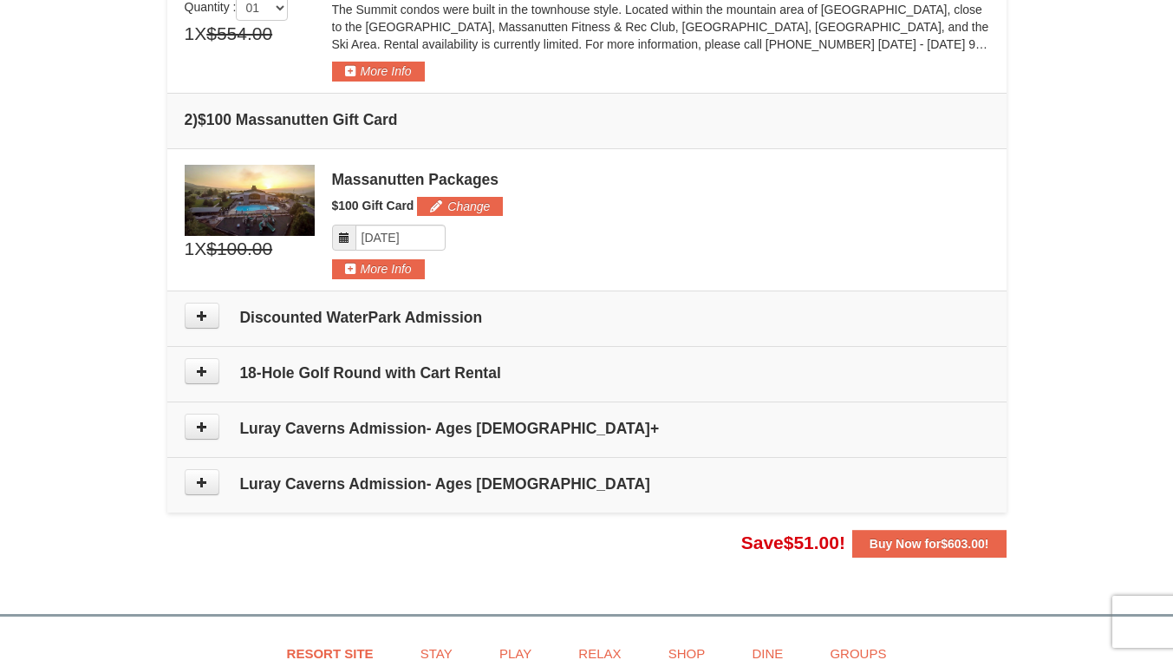
scroll to position [611, 0]
click at [676, 314] on h4 "Discounted WaterPark Admission" at bounding box center [587, 316] width 804 height 17
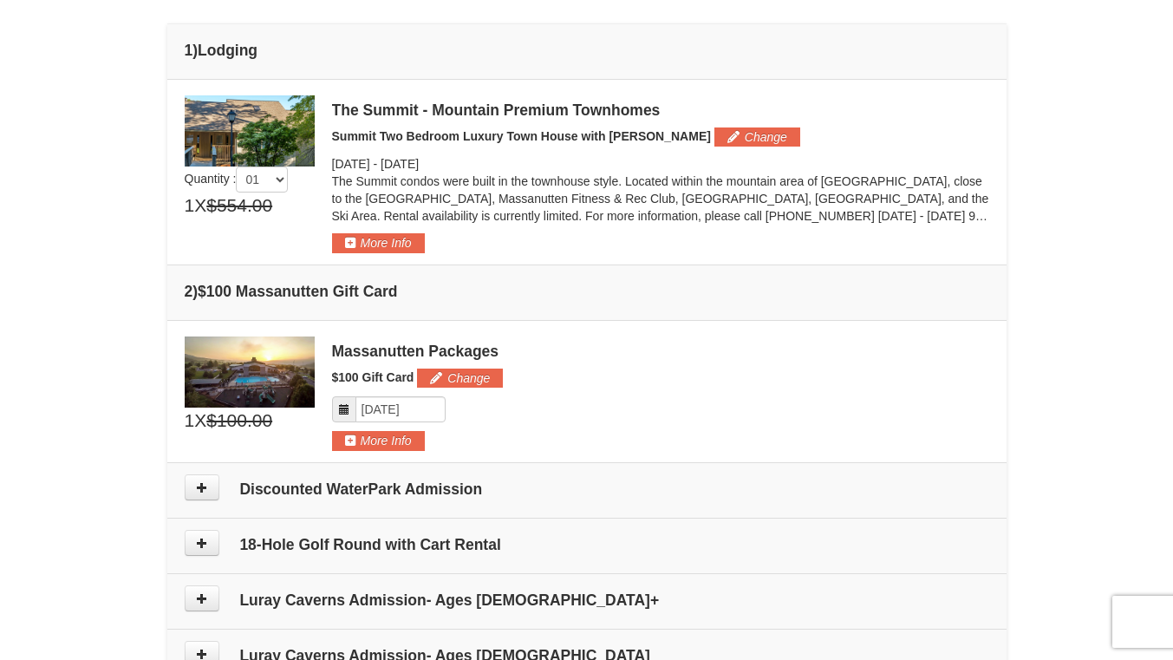
scroll to position [437, 0]
